Goal: Task Accomplishment & Management: Use online tool/utility

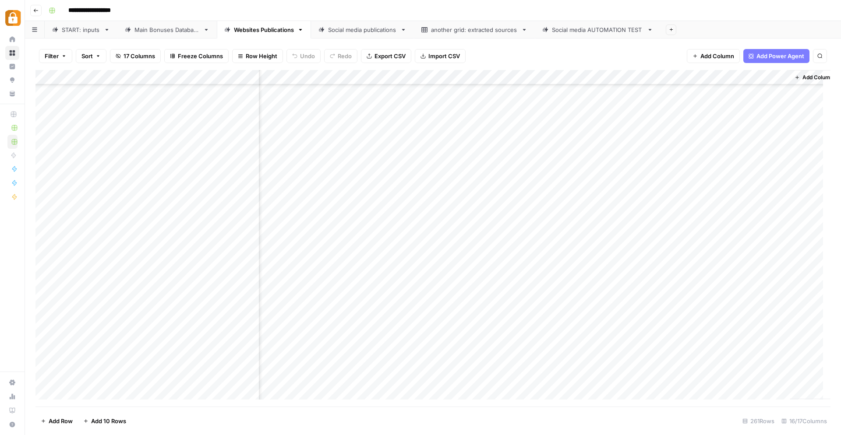
scroll to position [3584, 657]
click at [390, 361] on div "Add Column" at bounding box center [432, 238] width 795 height 337
click at [391, 377] on div "Add Column" at bounding box center [432, 238] width 795 height 337
click at [390, 363] on div "Add Column" at bounding box center [432, 238] width 795 height 337
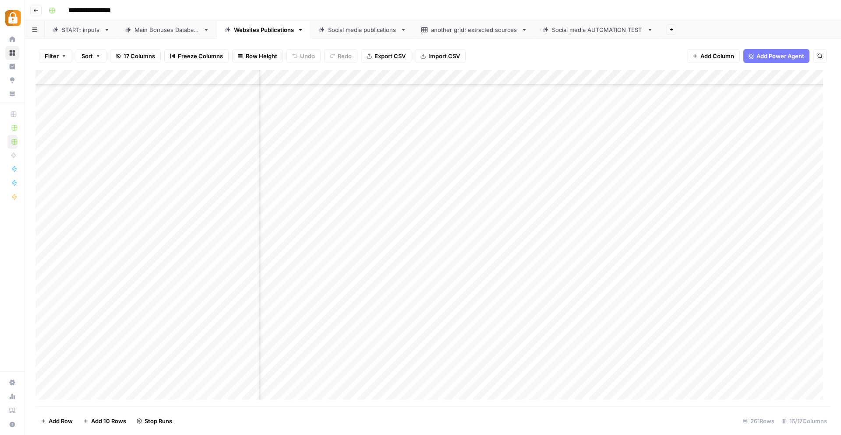
click at [547, 214] on div "Add Column" at bounding box center [432, 238] width 795 height 337
click at [273, 183] on div "Add Column" at bounding box center [432, 238] width 795 height 337
click at [353, 182] on div "Add Column" at bounding box center [432, 238] width 795 height 337
click at [496, 178] on div "Add Column" at bounding box center [432, 238] width 795 height 337
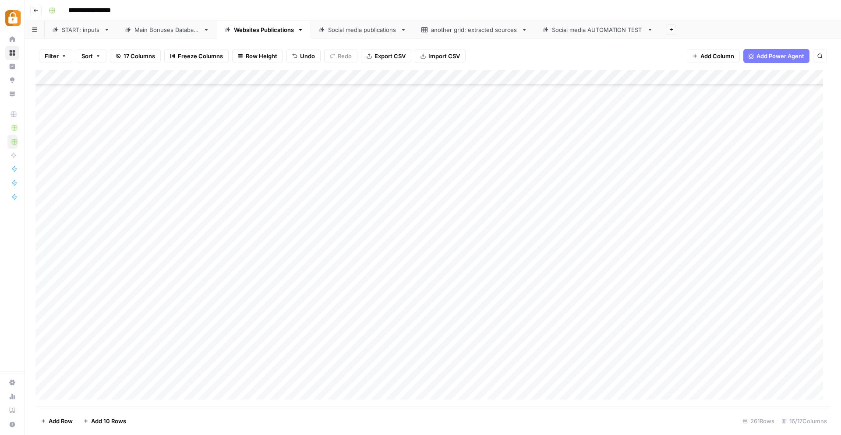
click at [504, 180] on div "Add Column" at bounding box center [432, 238] width 795 height 337
click at [635, 265] on div "Add Column" at bounding box center [432, 238] width 795 height 337
click at [599, 179] on div "Add Column" at bounding box center [432, 238] width 795 height 337
click at [223, 145] on div "Add Column" at bounding box center [432, 238] width 795 height 337
click at [402, 150] on div "Add Column" at bounding box center [432, 238] width 795 height 337
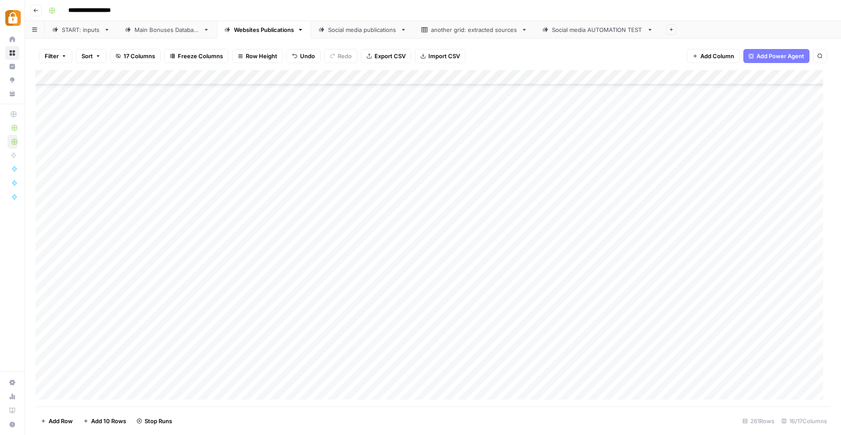
click at [504, 148] on div "Add Column" at bounding box center [432, 238] width 795 height 337
click at [670, 151] on div "Add Column" at bounding box center [432, 238] width 795 height 337
click at [283, 150] on div "Add Column" at bounding box center [432, 238] width 795 height 337
drag, startPoint x: 335, startPoint y: 134, endPoint x: 410, endPoint y: 134, distance: 74.4
click at [335, 134] on div "Add Column" at bounding box center [432, 238] width 795 height 337
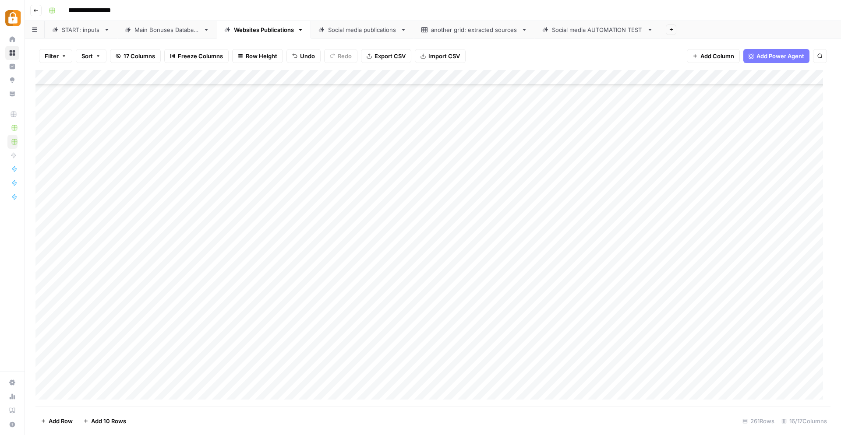
click at [475, 135] on div "Add Column" at bounding box center [432, 238] width 795 height 337
click at [493, 134] on div "Add Column" at bounding box center [432, 238] width 795 height 337
click at [602, 136] on div "Add Column" at bounding box center [432, 238] width 795 height 337
click at [376, 167] on div "Add Column" at bounding box center [432, 238] width 795 height 337
click at [512, 167] on div "Add Column" at bounding box center [432, 238] width 795 height 337
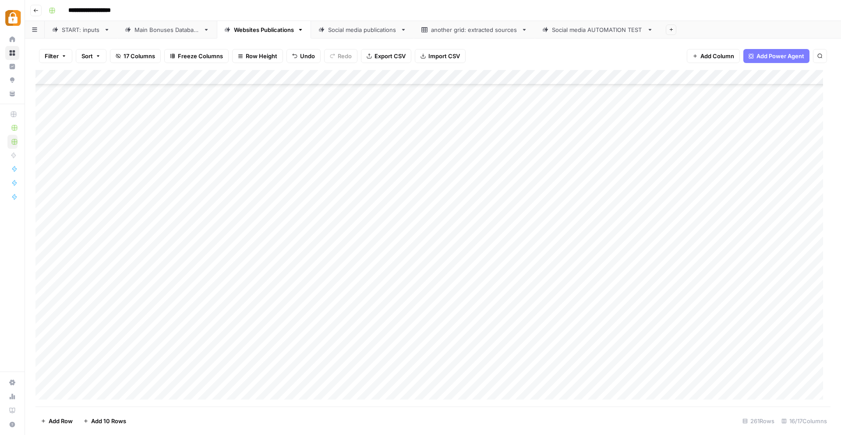
click at [601, 165] on div "Add Column" at bounding box center [432, 238] width 795 height 337
